Goal: Check status: Check status

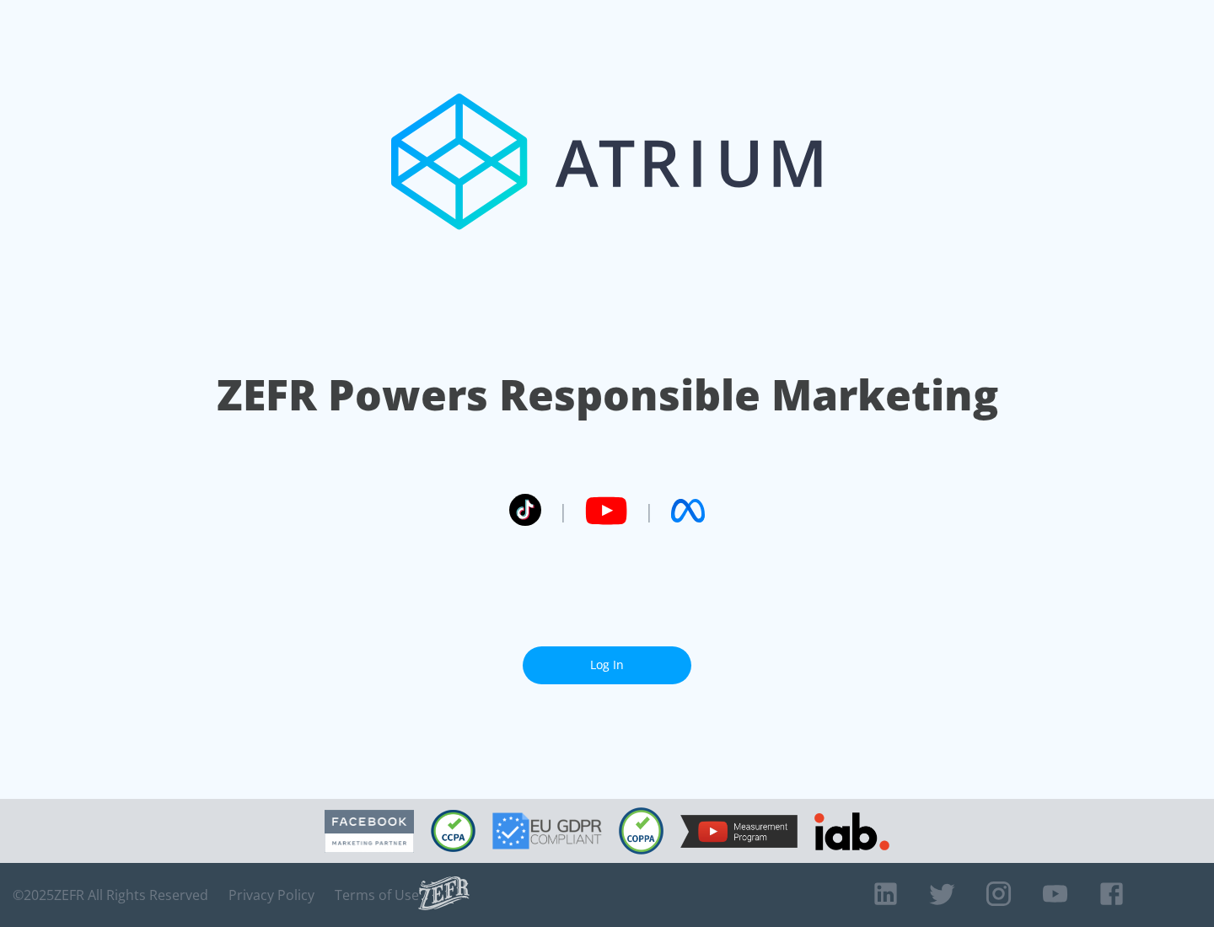
click at [607, 665] on link "Log In" at bounding box center [607, 666] width 169 height 38
